Goal: Information Seeking & Learning: Compare options

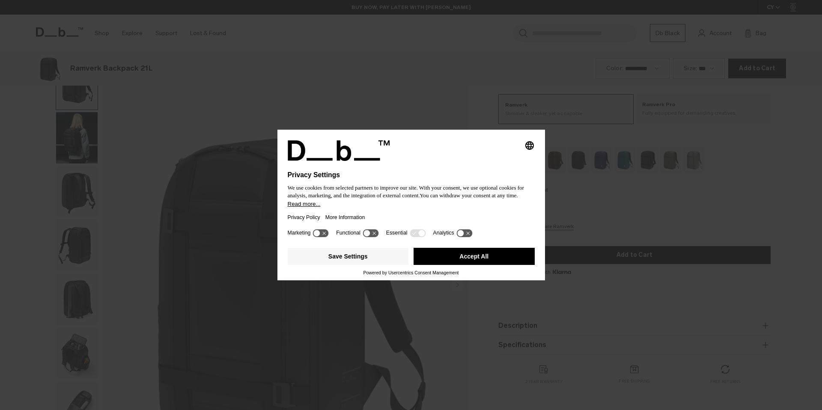
scroll to position [410, 0]
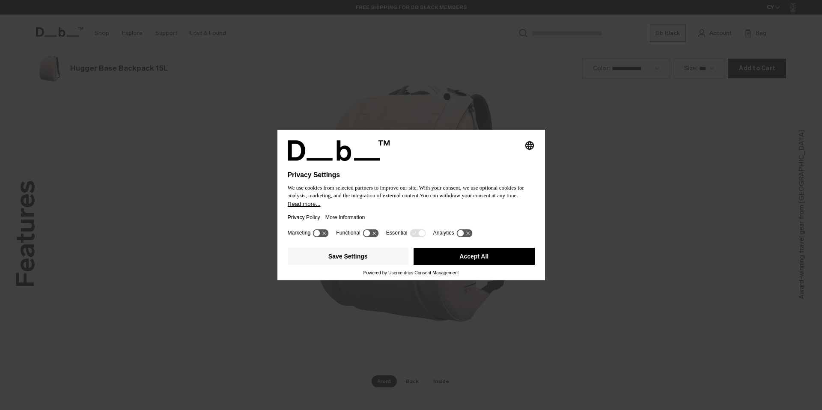
scroll to position [1230, 0]
